Goal: Task Accomplishment & Management: Use online tool/utility

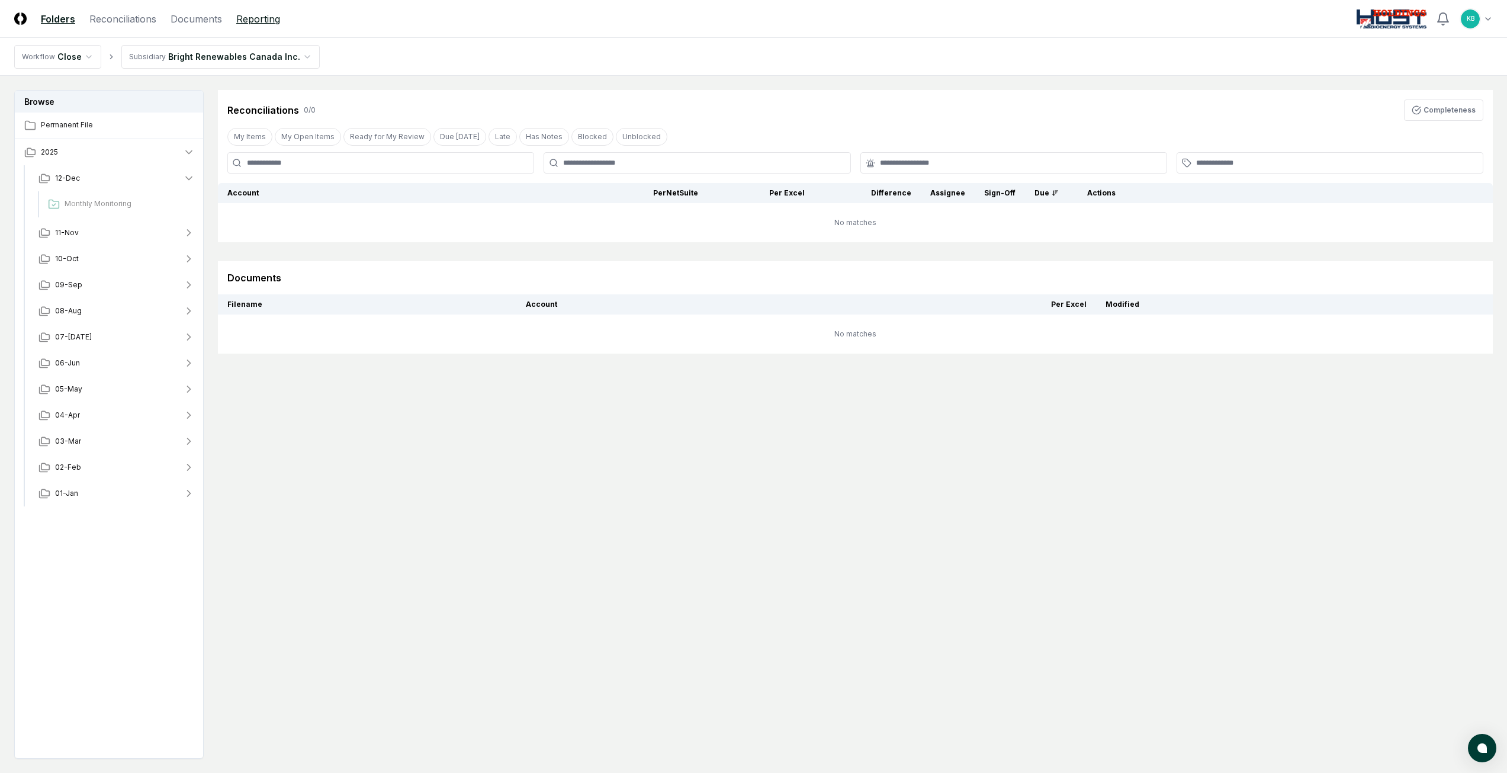
click at [248, 13] on link "Reporting" at bounding box center [258, 19] width 44 height 14
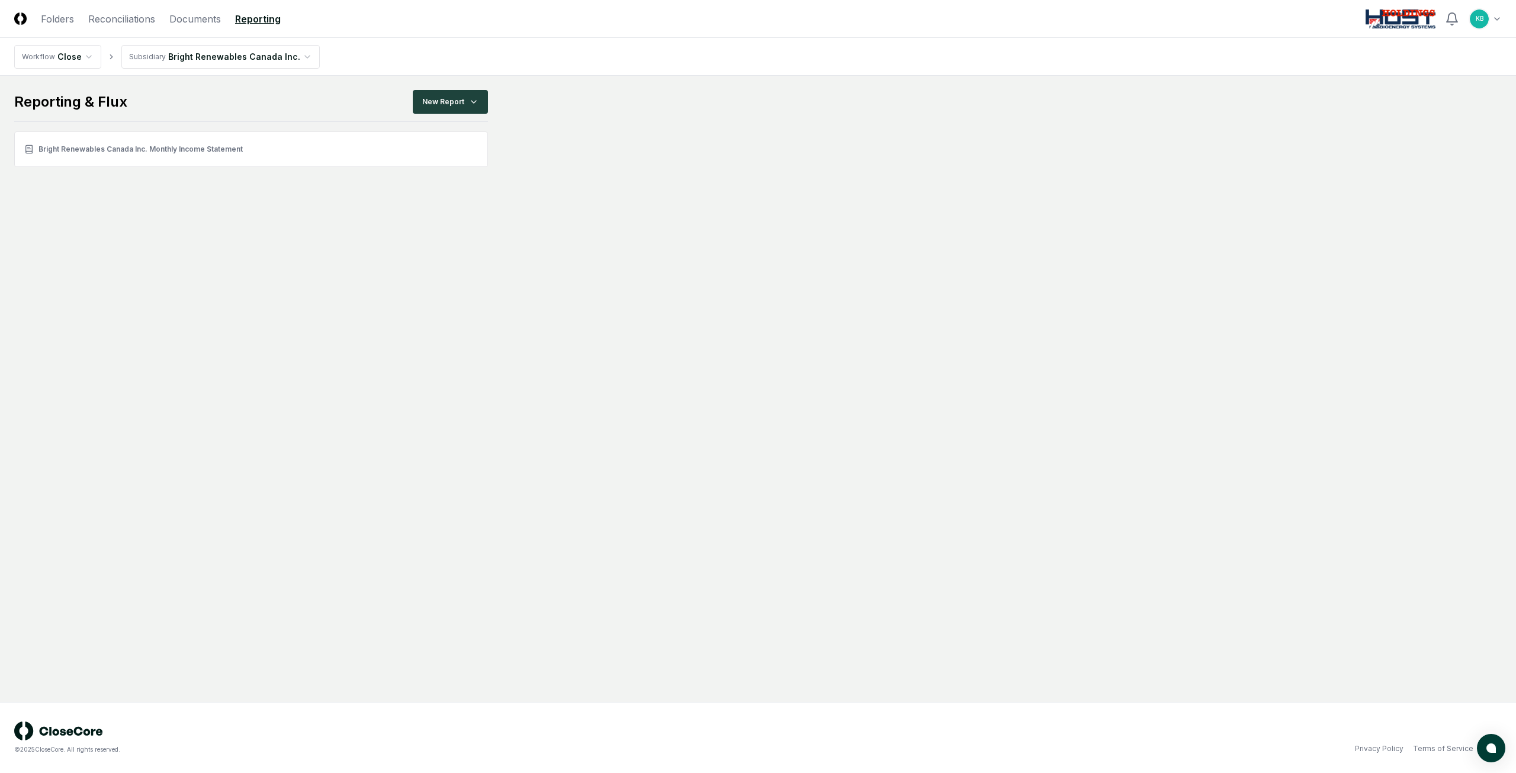
click at [283, 55] on html "CloseCore Folders Reconciliations Documents Reporting Toggle navigation menu KB…" at bounding box center [758, 386] width 1516 height 773
click at [431, 103] on html "CloseCore Folders Reconciliations Documents Reporting Toggle navigation menu KB…" at bounding box center [758, 386] width 1516 height 773
click at [434, 169] on div "Income Statement" at bounding box center [453, 169] width 84 height 18
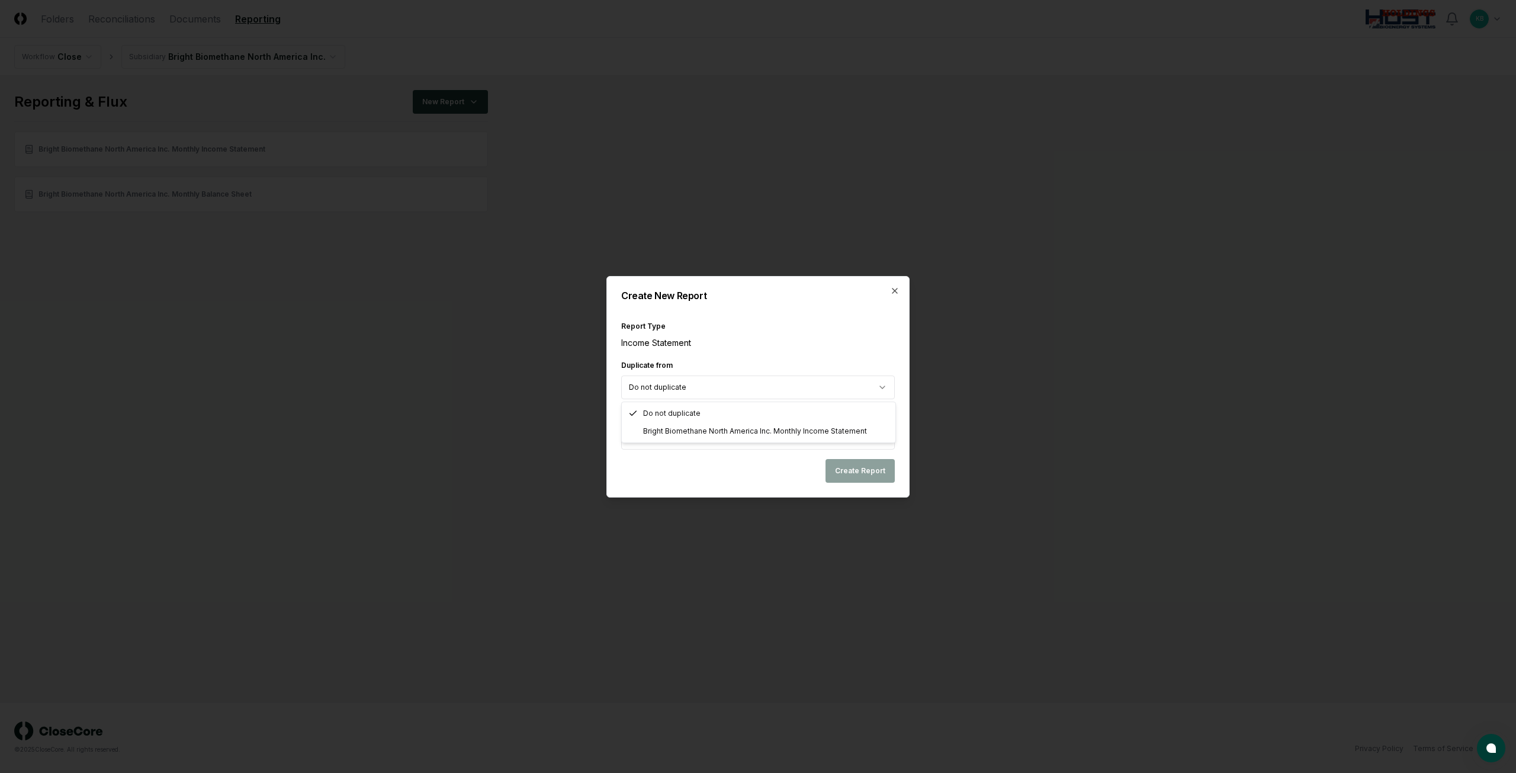
click at [751, 383] on body "CloseCore Folders Reconciliations Documents Reporting Toggle navigation menu KB…" at bounding box center [758, 386] width 1516 height 773
click at [707, 440] on body "CloseCore Folders Reconciliations Documents Reporting Toggle navigation menu KB…" at bounding box center [758, 386] width 1516 height 773
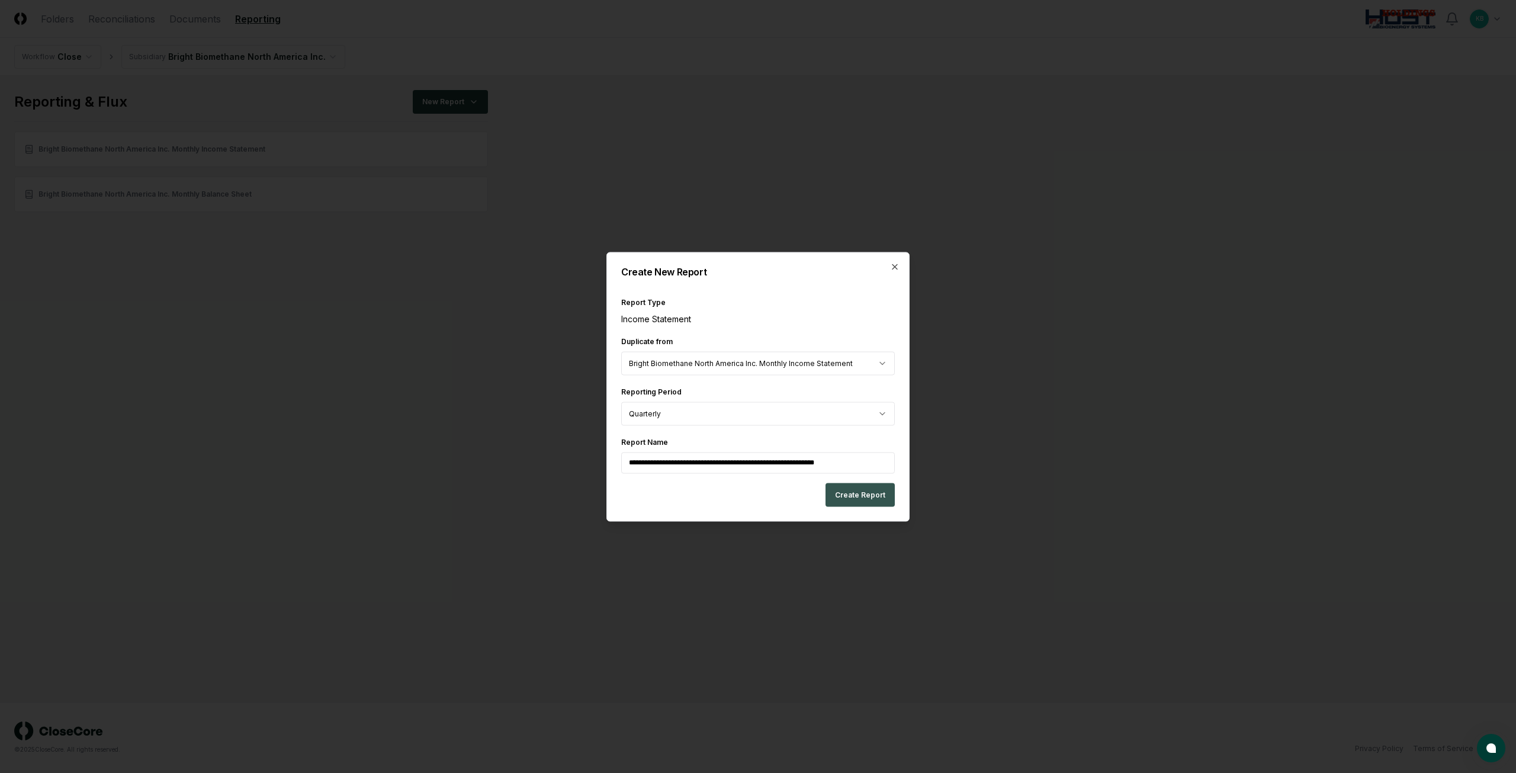
click at [858, 496] on button "Create Report" at bounding box center [860, 495] width 69 height 24
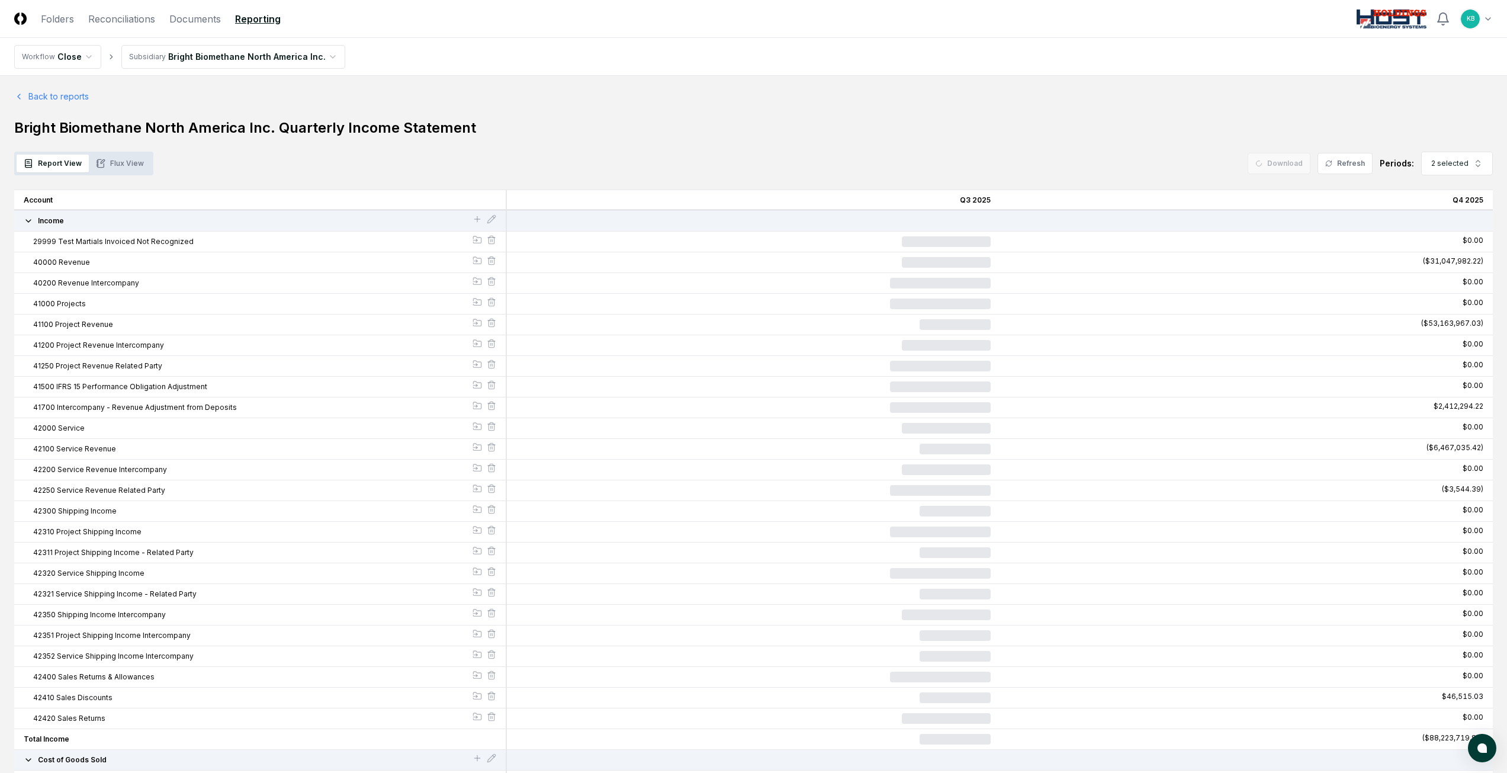
click at [131, 166] on button "Flux View" at bounding box center [120, 164] width 62 height 18
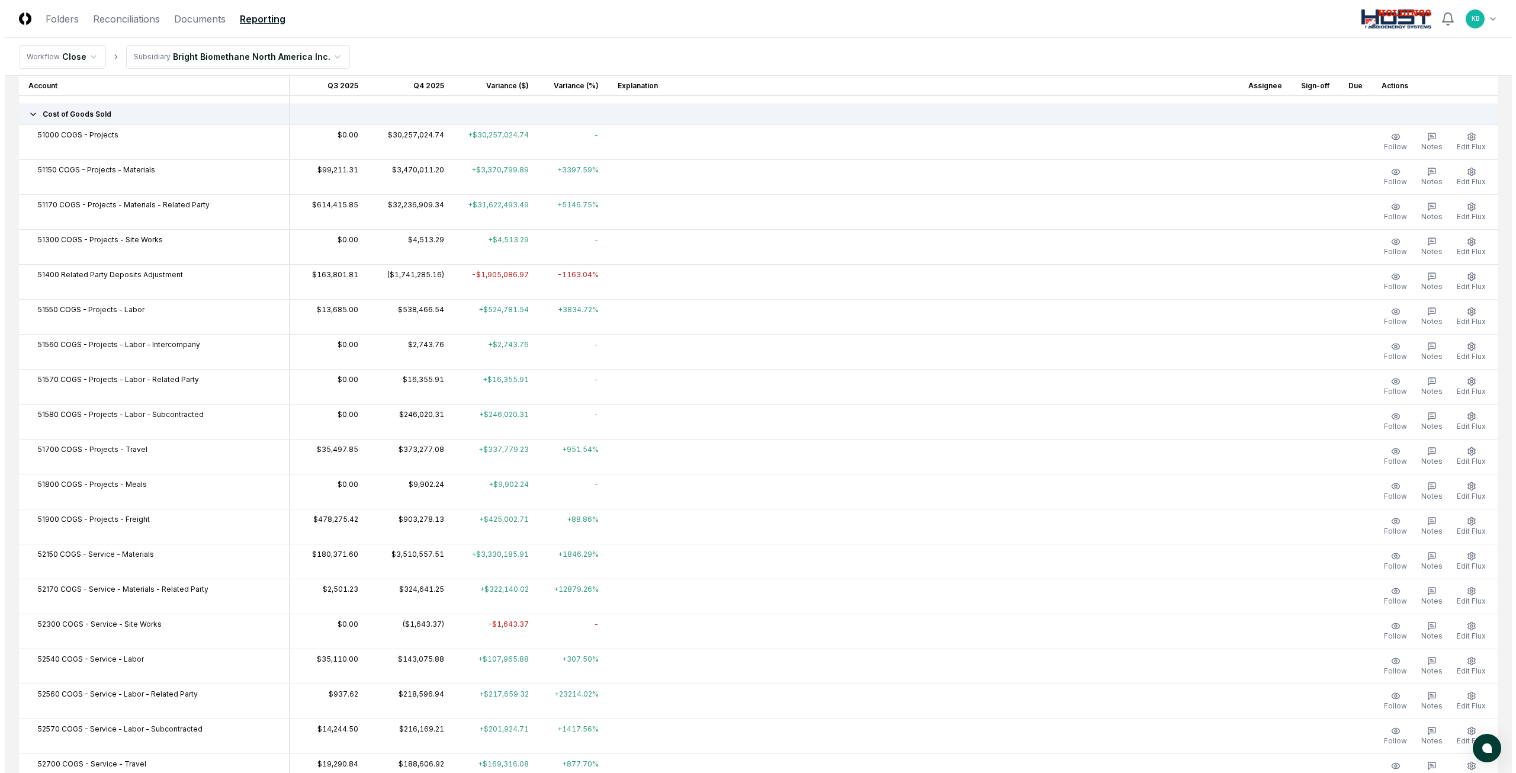
scroll to position [474, 0]
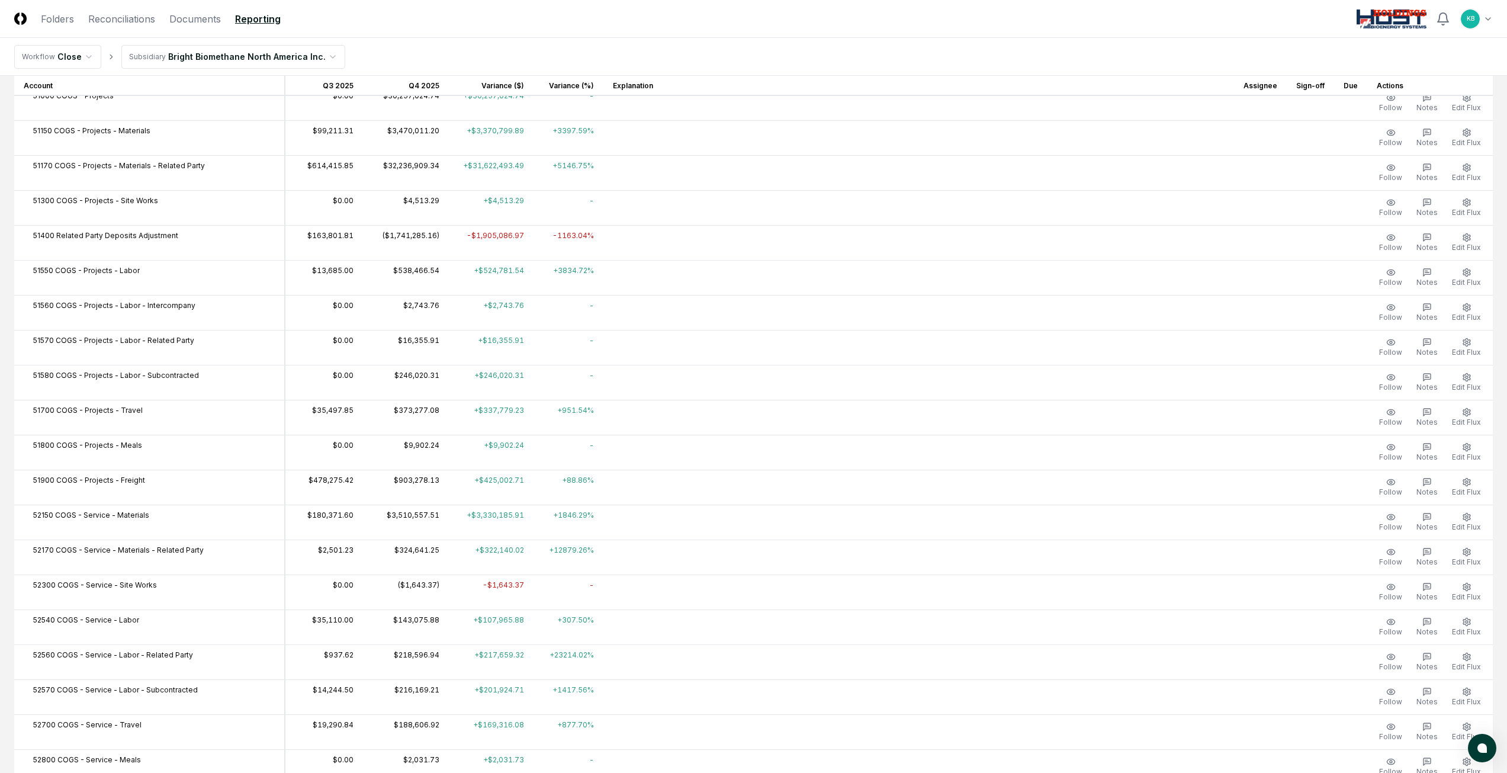
click at [1254, 277] on td at bounding box center [1260, 277] width 53 height 35
click at [1424, 271] on icon "button" at bounding box center [1427, 272] width 9 height 9
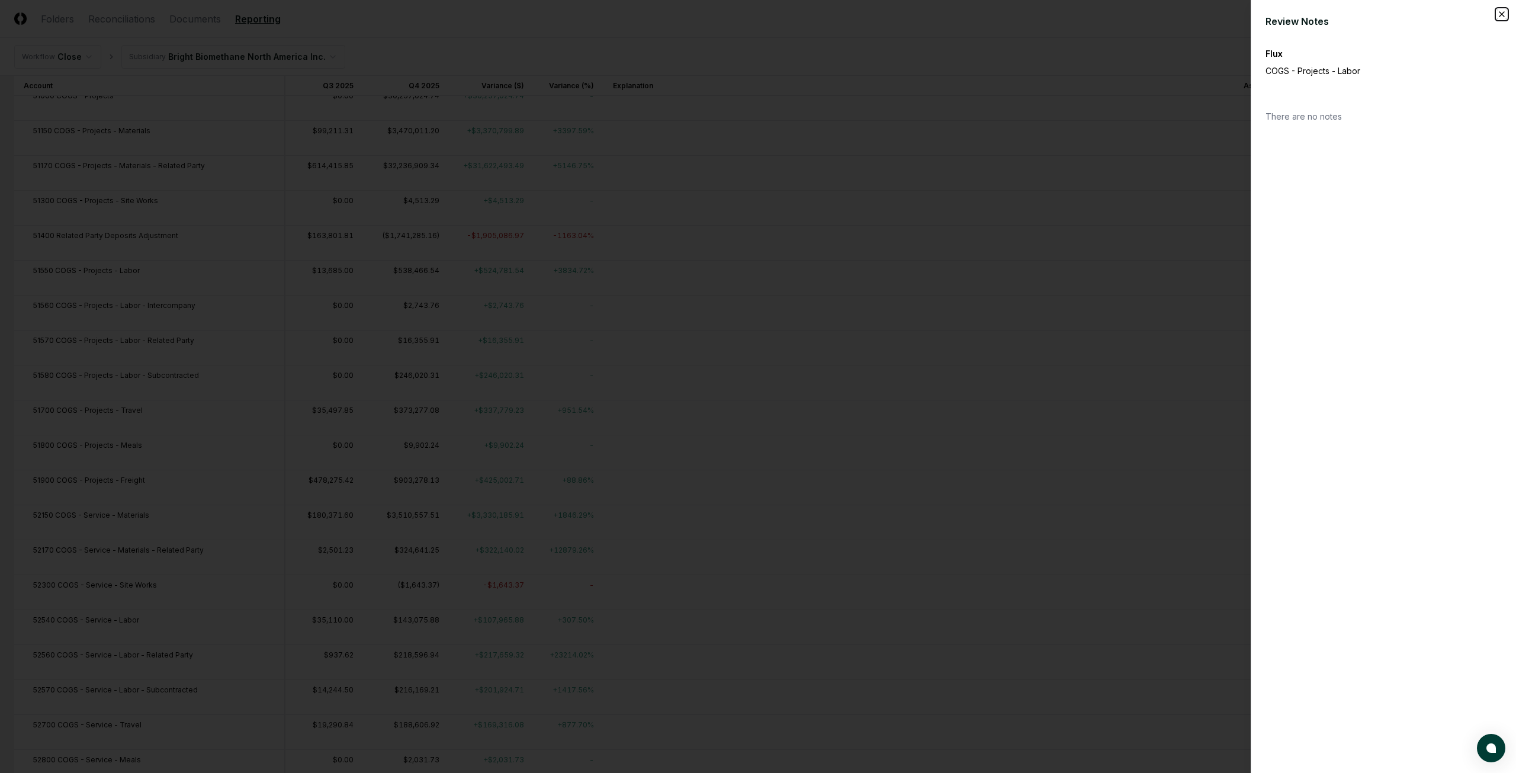
click at [1499, 15] on icon "button" at bounding box center [1501, 13] width 9 height 9
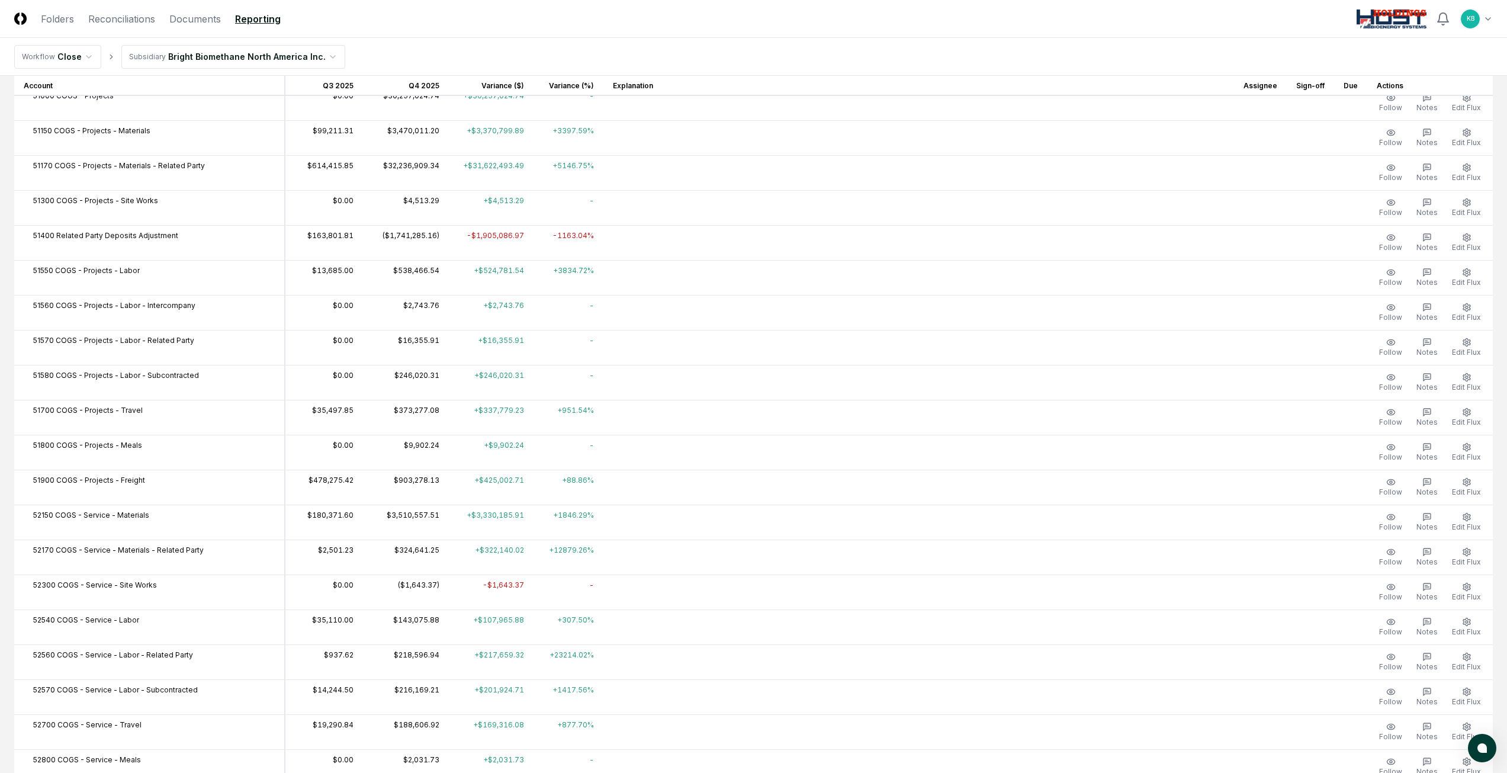
click at [1196, 264] on td at bounding box center [919, 277] width 631 height 35
click at [1471, 418] on span "Edit Flux" at bounding box center [1466, 422] width 29 height 9
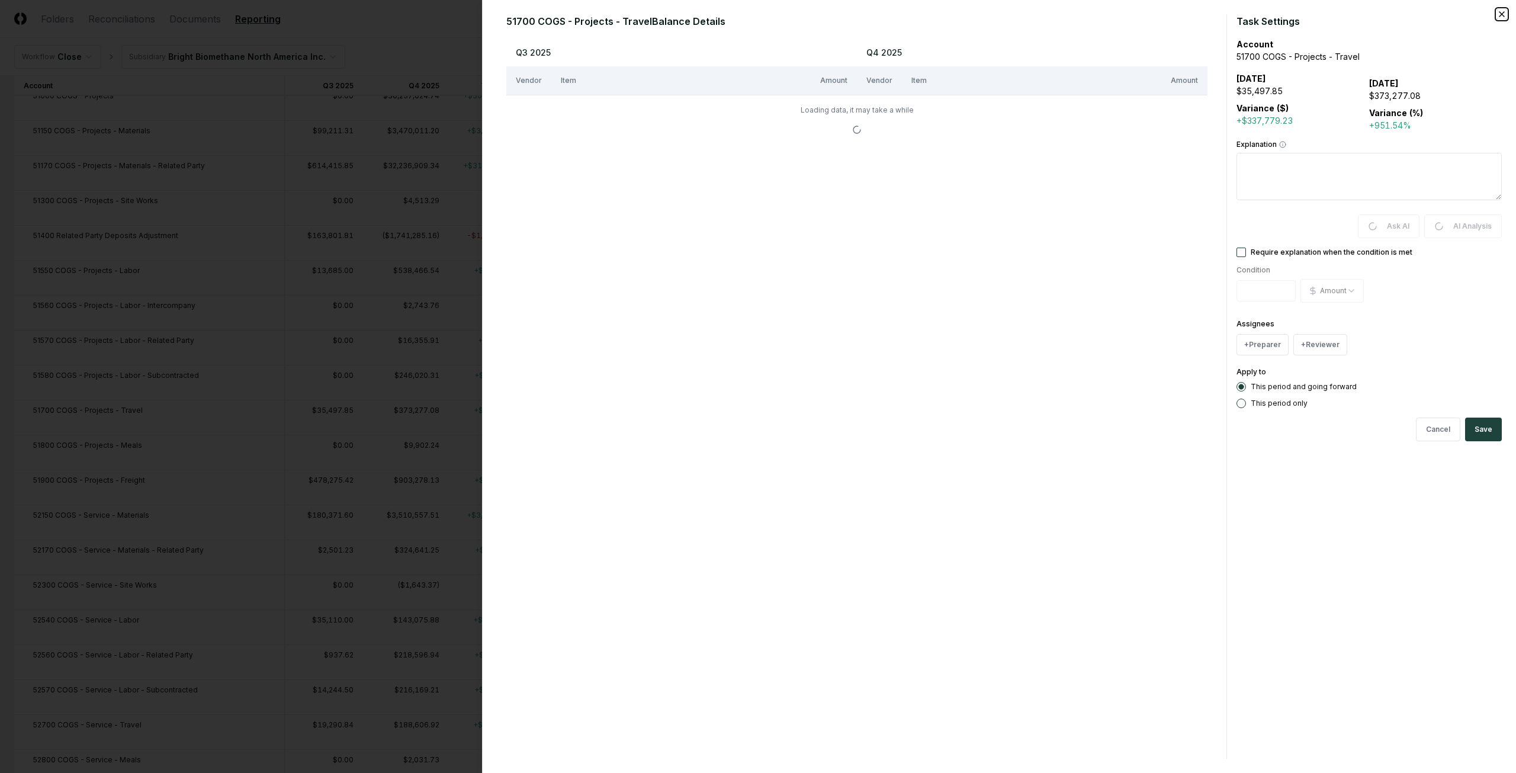
click at [1506, 14] on icon "button" at bounding box center [1501, 13] width 9 height 9
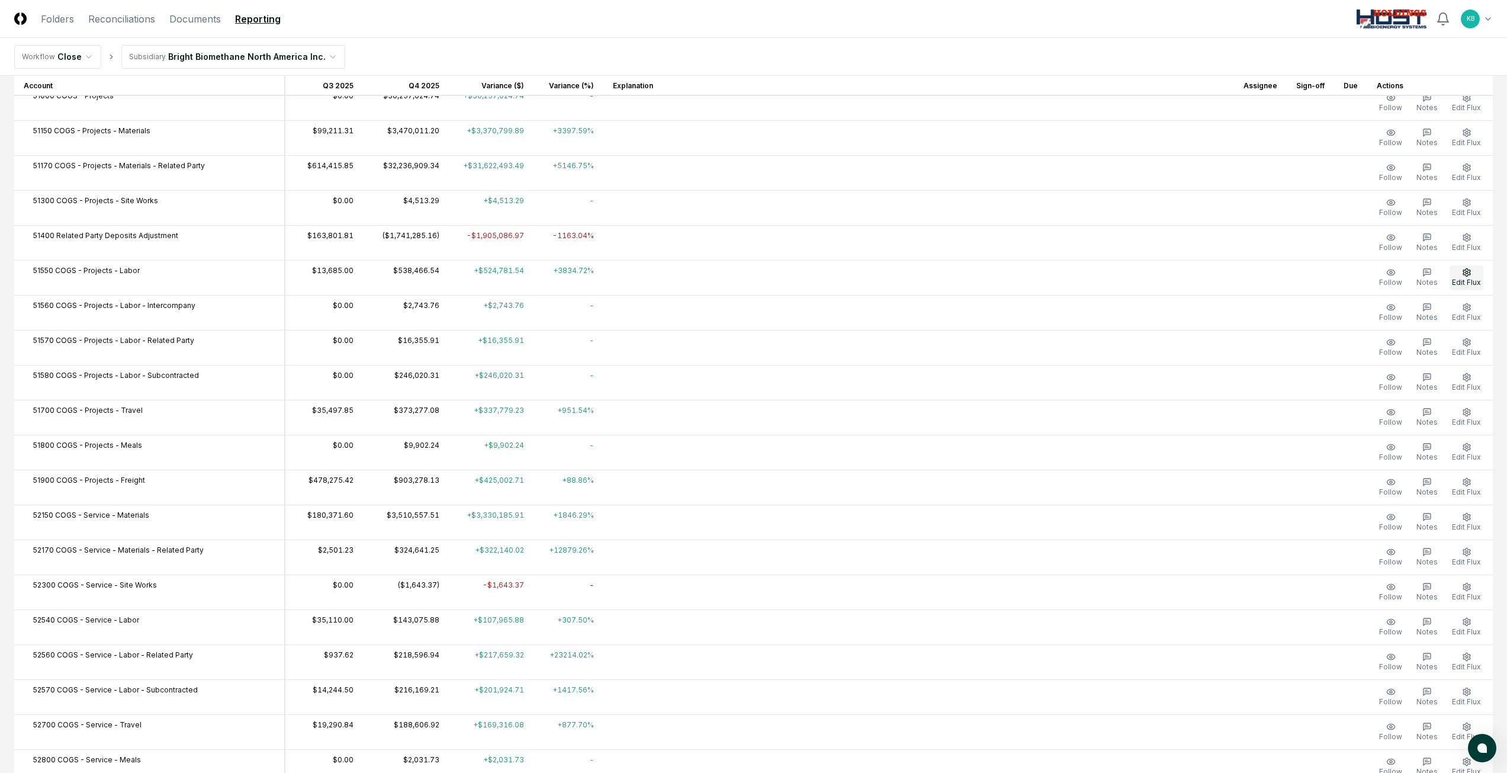
click at [1464, 280] on span "Edit Flux" at bounding box center [1466, 282] width 29 height 9
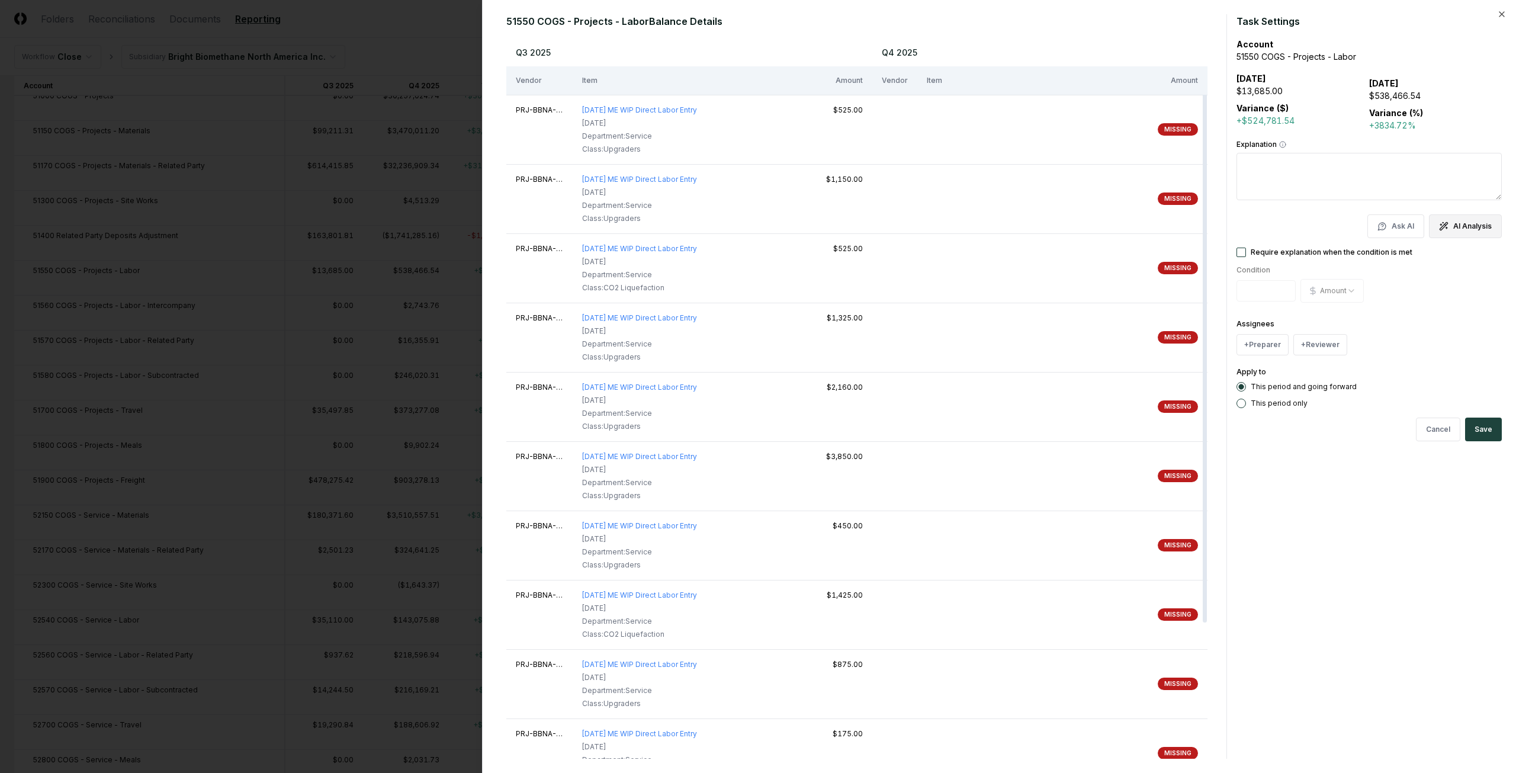
click at [1468, 233] on button "AI Analysis" at bounding box center [1465, 226] width 73 height 24
type textarea "*"
type textarea "**********"
type textarea "*"
type textarea "**********"
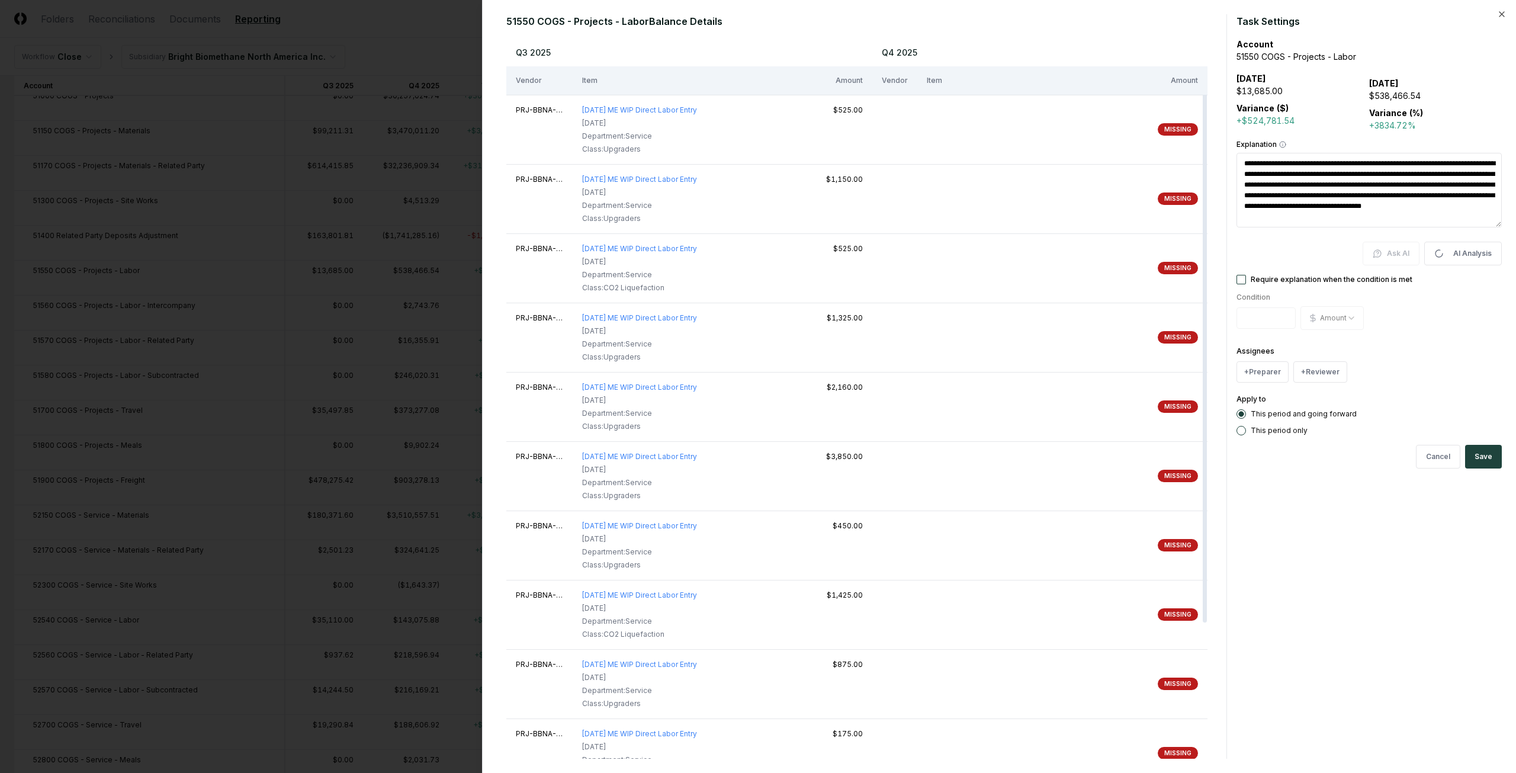
type textarea "*"
type textarea "**********"
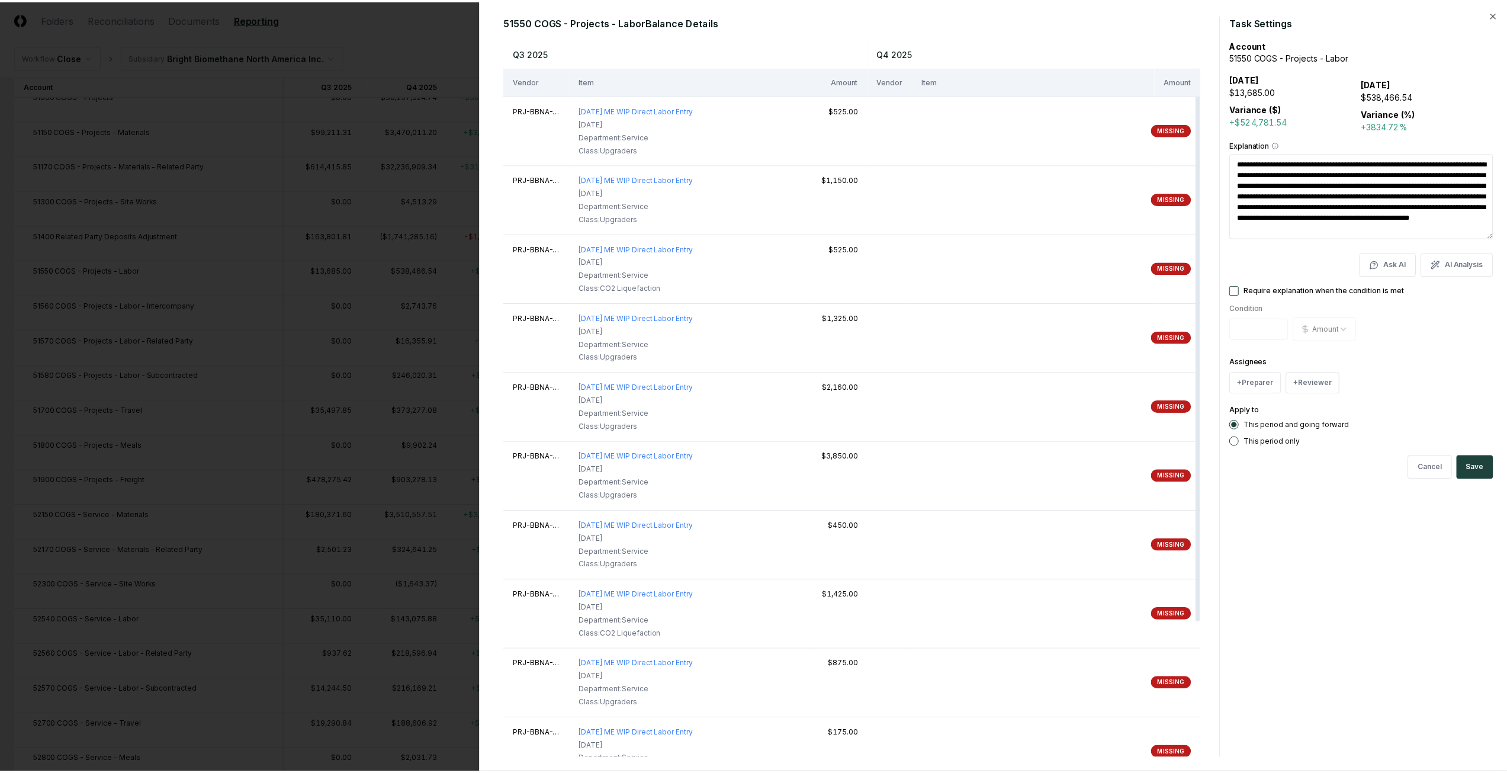
scroll to position [11, 0]
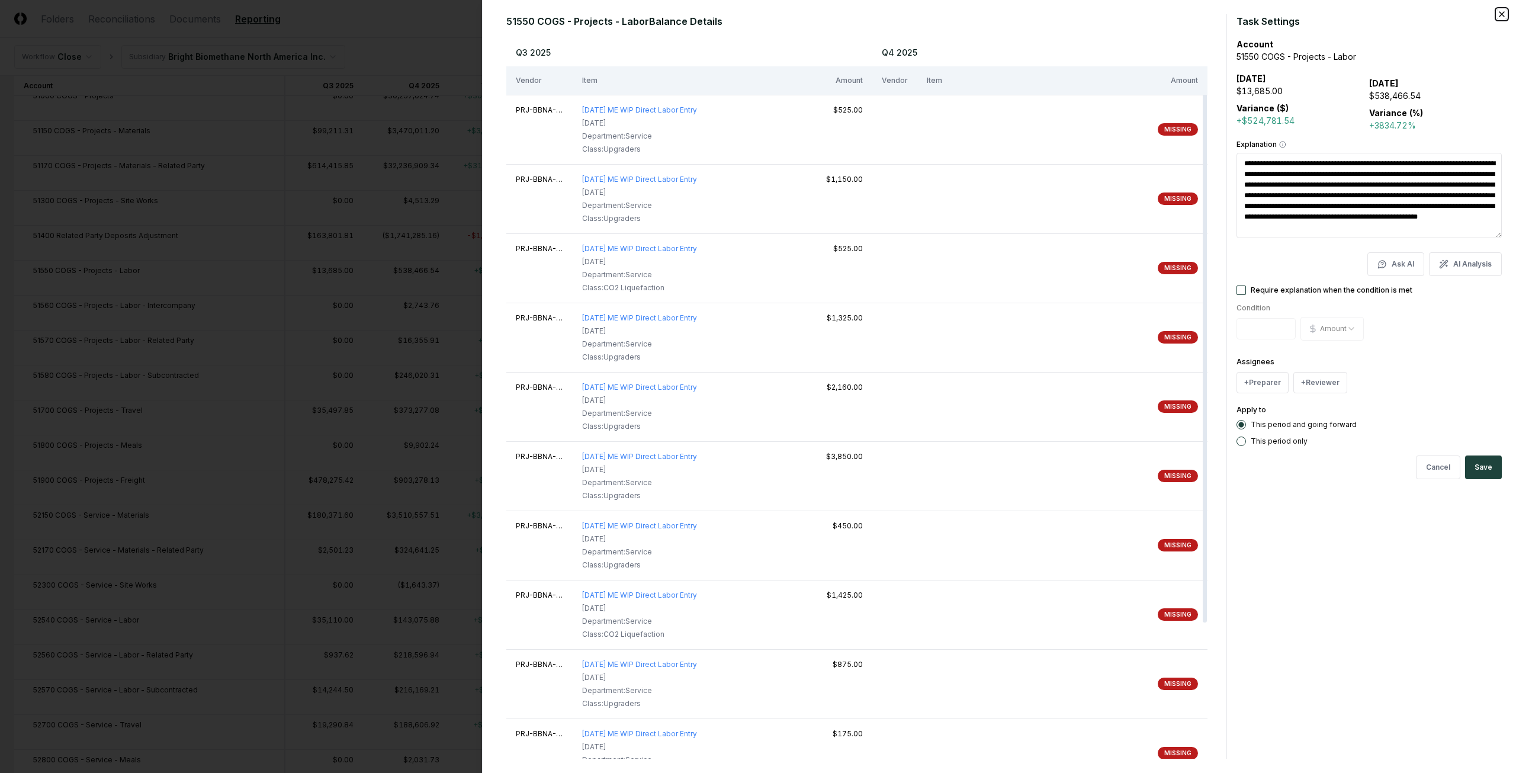
click at [1500, 14] on icon "button" at bounding box center [1501, 13] width 9 height 9
type textarea "*"
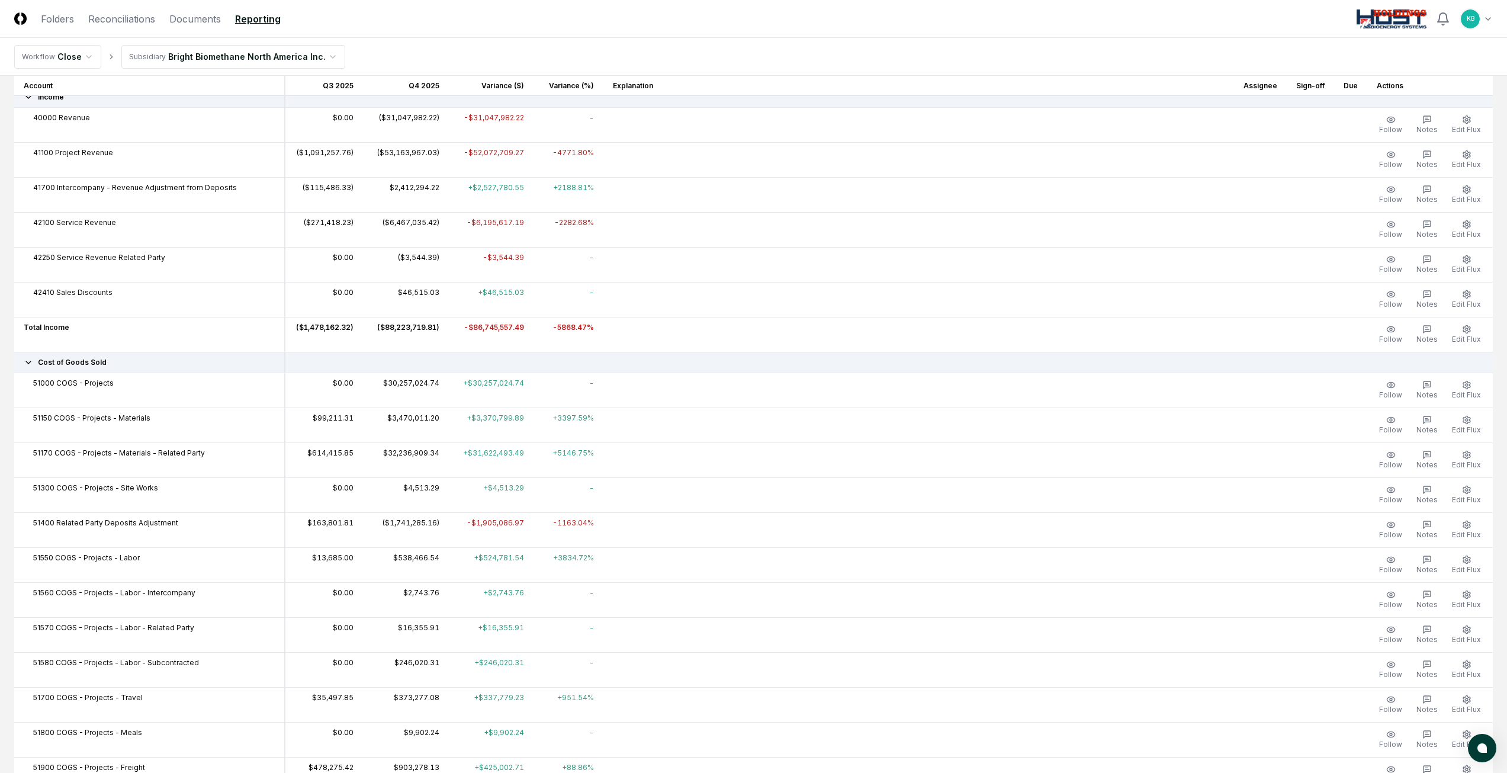
scroll to position [0, 0]
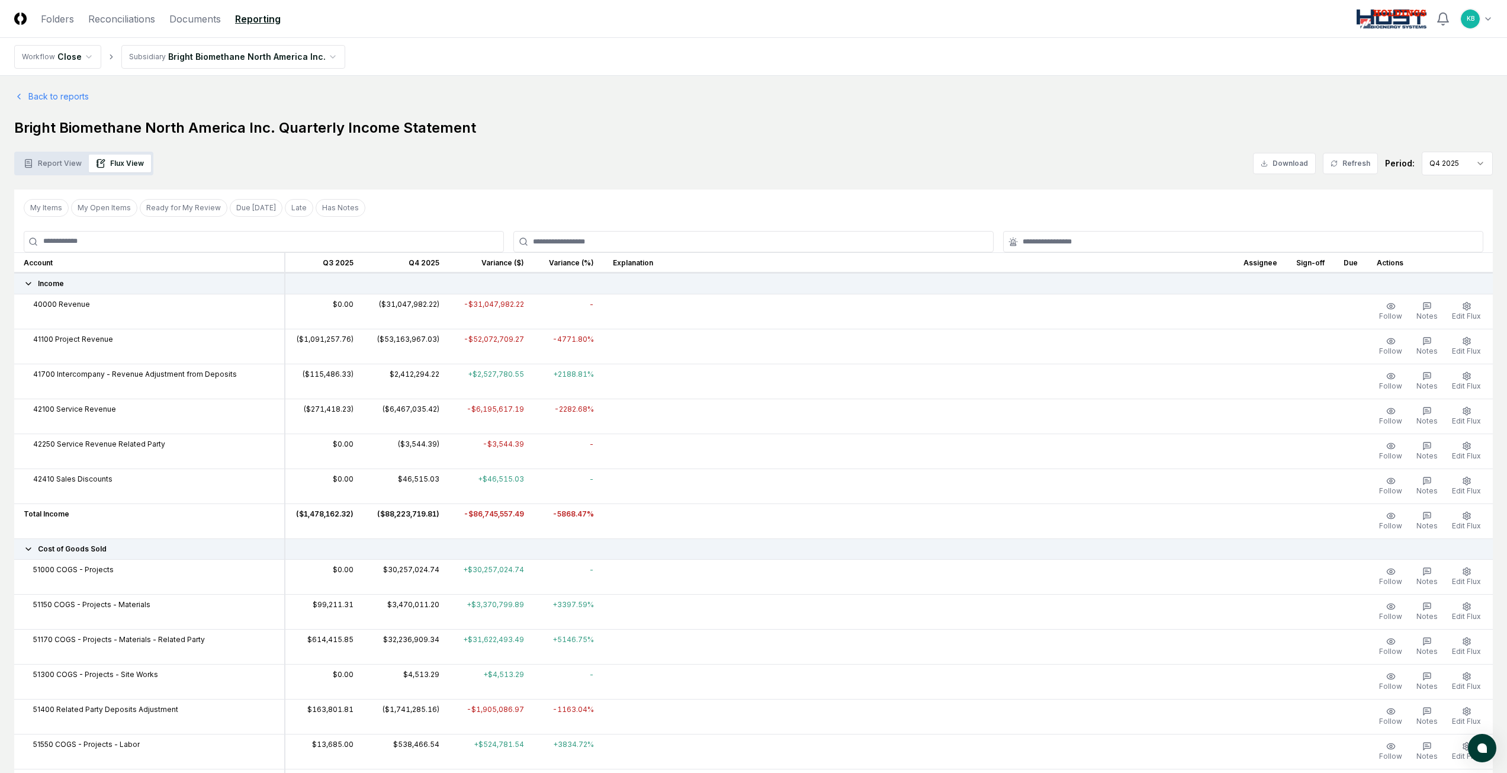
click at [23, 22] on img at bounding box center [20, 18] width 12 height 12
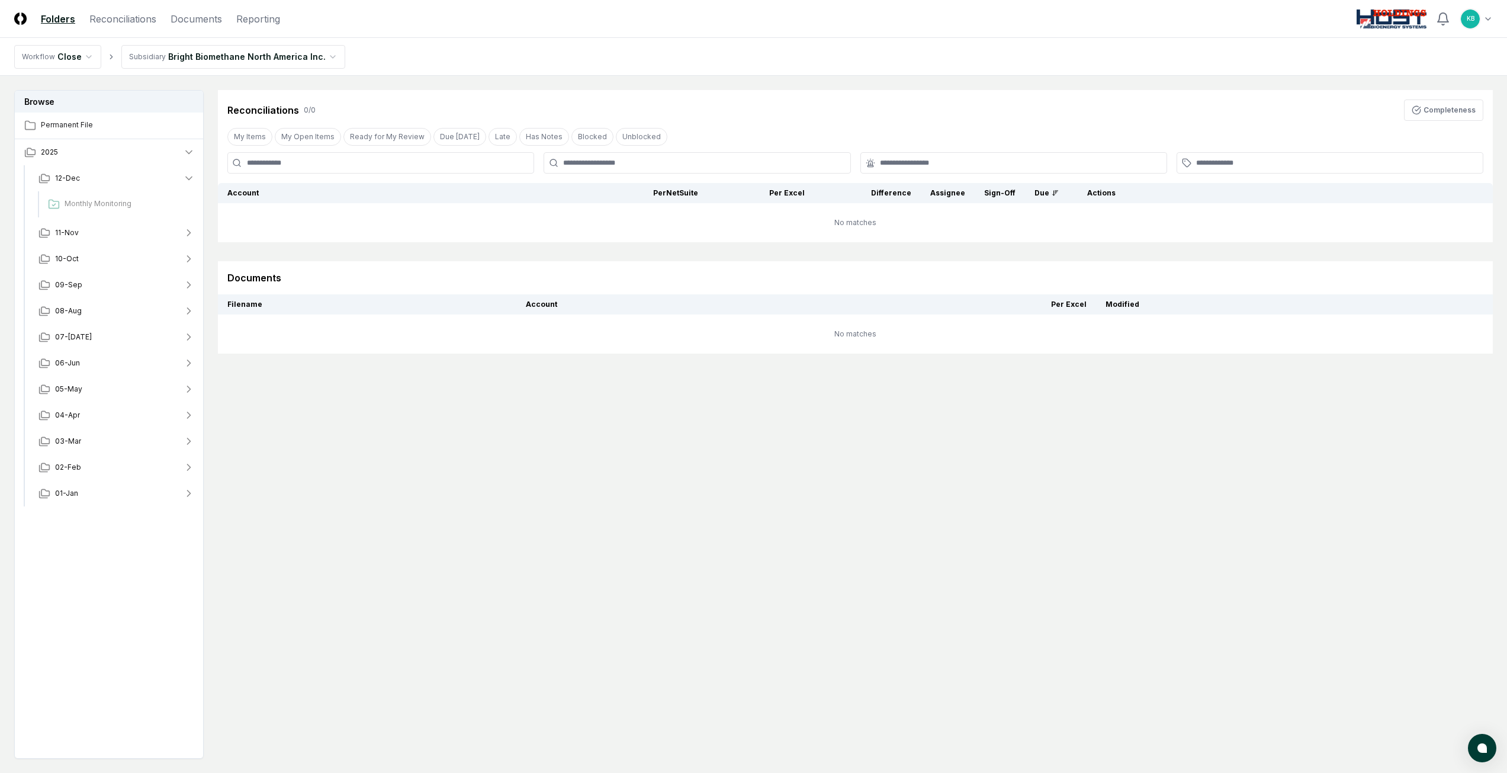
click at [813, 55] on nav "Workflow Close Subsidiary Bright Biomethane North America Inc." at bounding box center [753, 57] width 1507 height 38
